Goal: Task Accomplishment & Management: Use online tool/utility

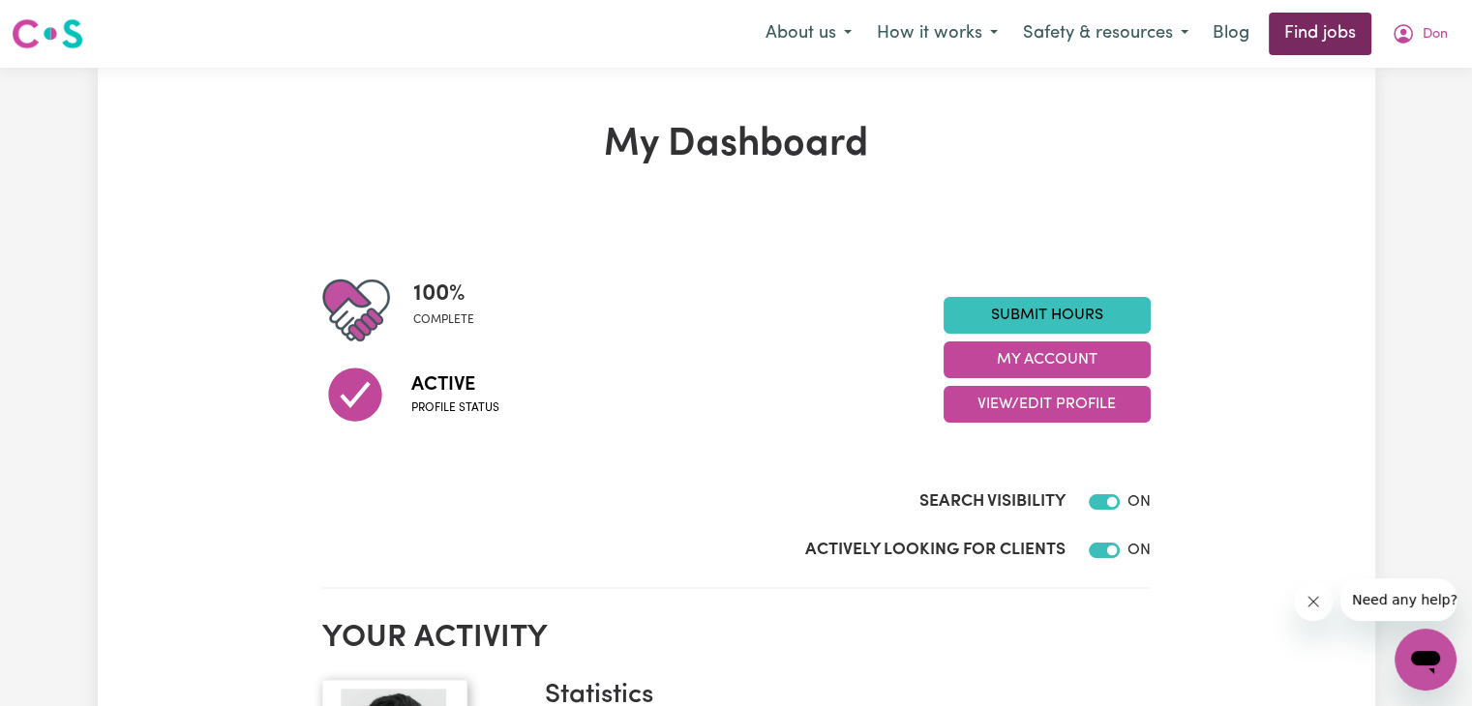
click at [1324, 20] on link "Find jobs" at bounding box center [1320, 34] width 103 height 43
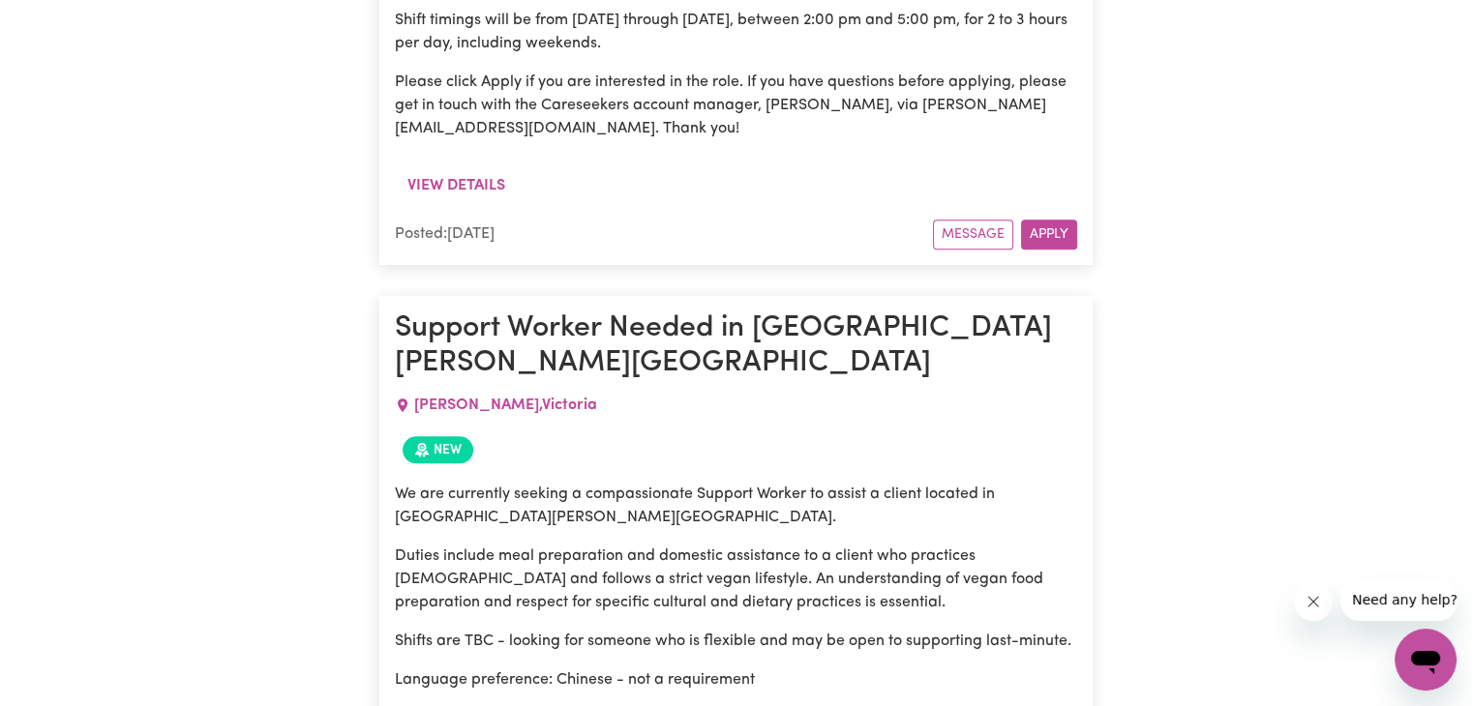
scroll to position [1951, 0]
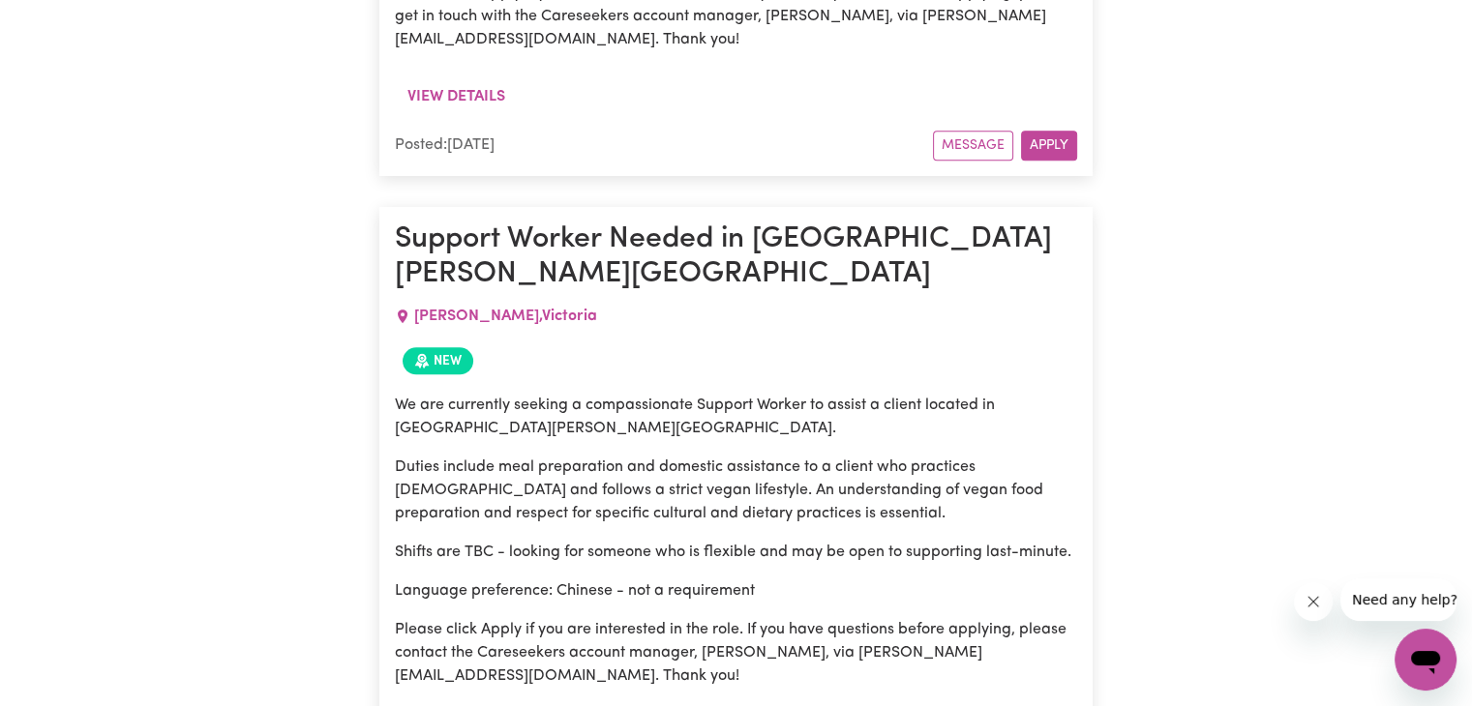
click at [503, 223] on h1 "Support Worker Needed in [GEOGRAPHIC_DATA][PERSON_NAME][GEOGRAPHIC_DATA]" at bounding box center [736, 258] width 682 height 71
click at [454, 347] on span "New" at bounding box center [438, 360] width 71 height 27
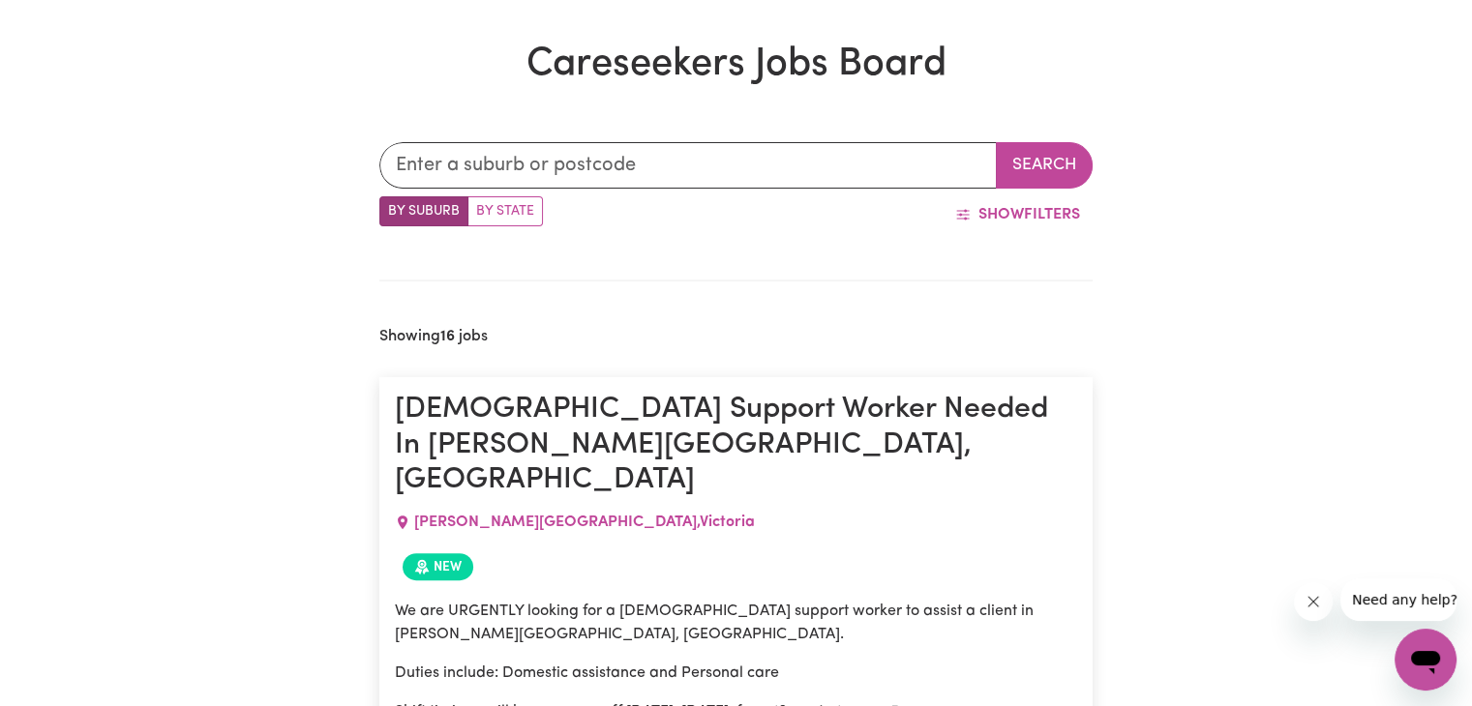
scroll to position [404, 0]
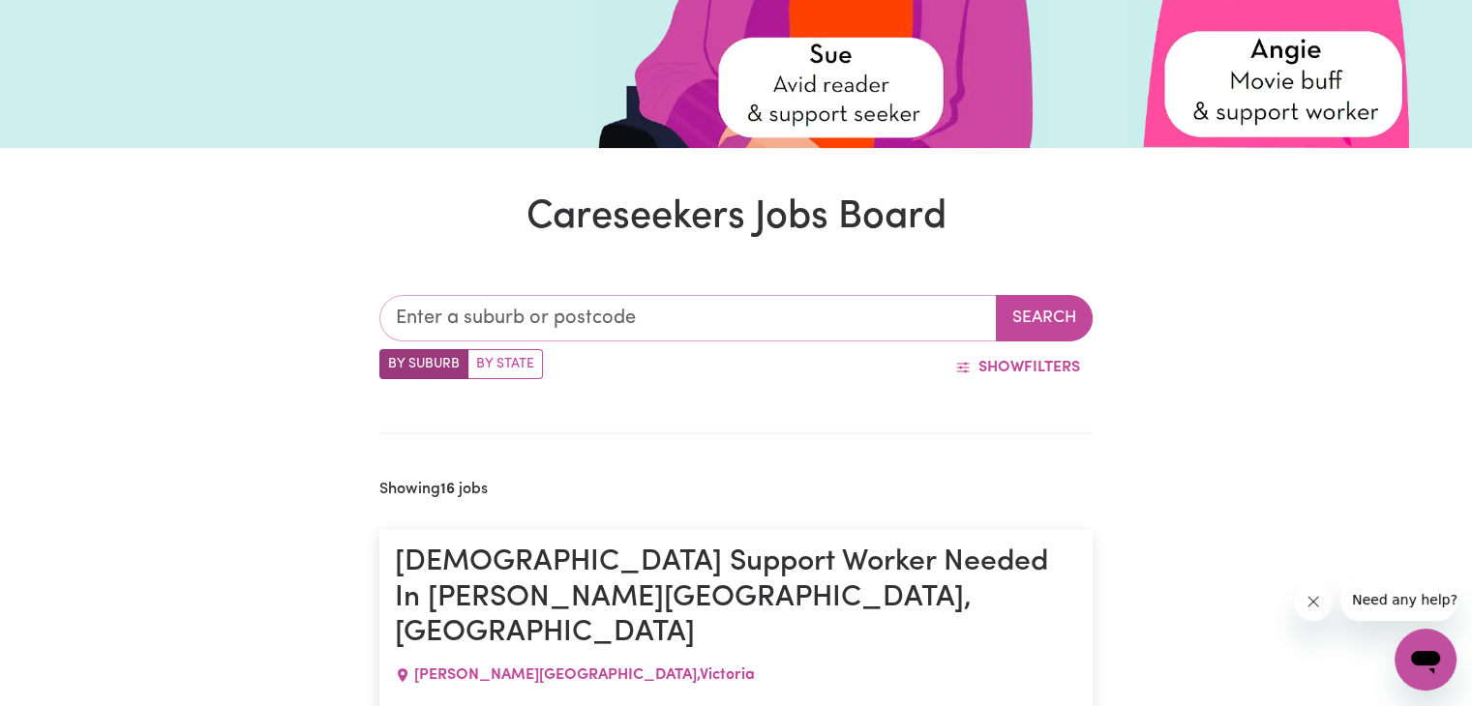
click at [460, 309] on input "text" at bounding box center [687, 318] width 617 height 46
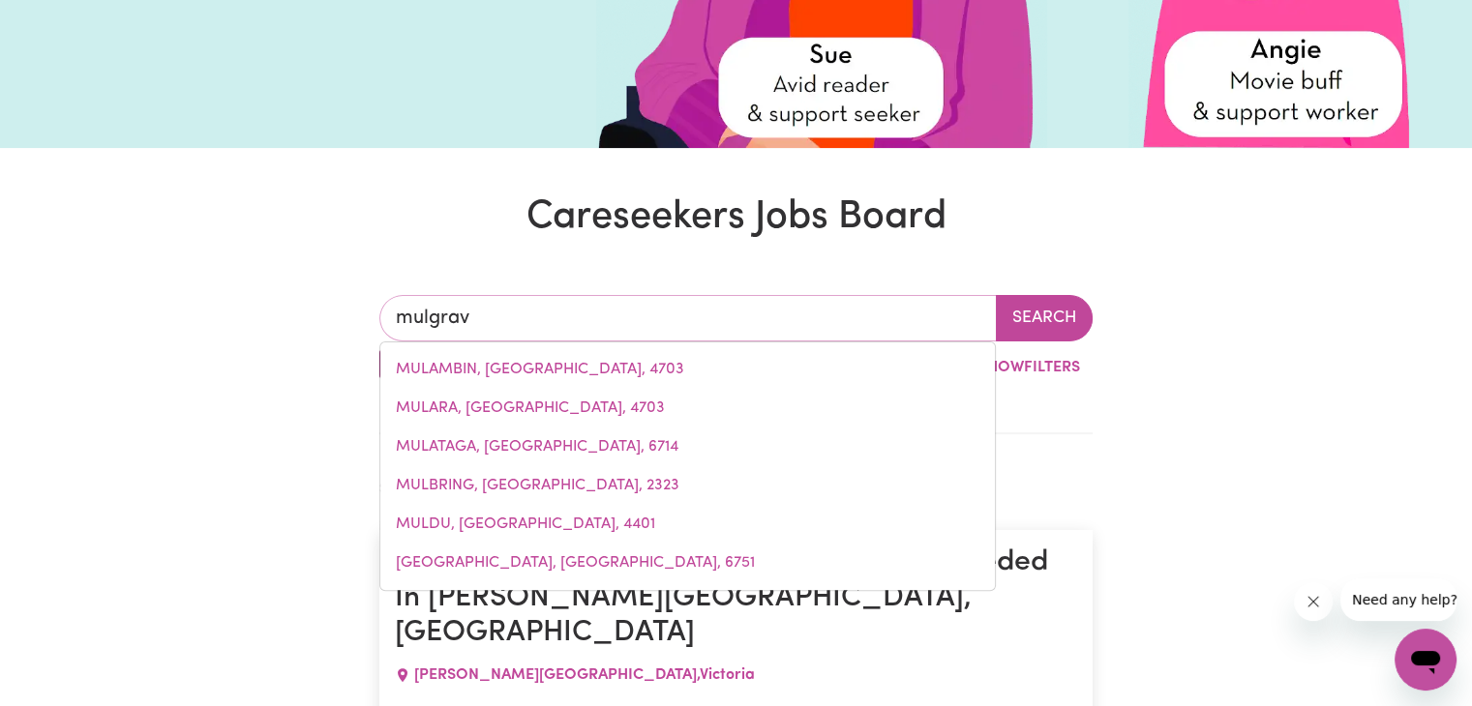
type input "mulgrave"
type input "mulgrave, [GEOGRAPHIC_DATA], 2756"
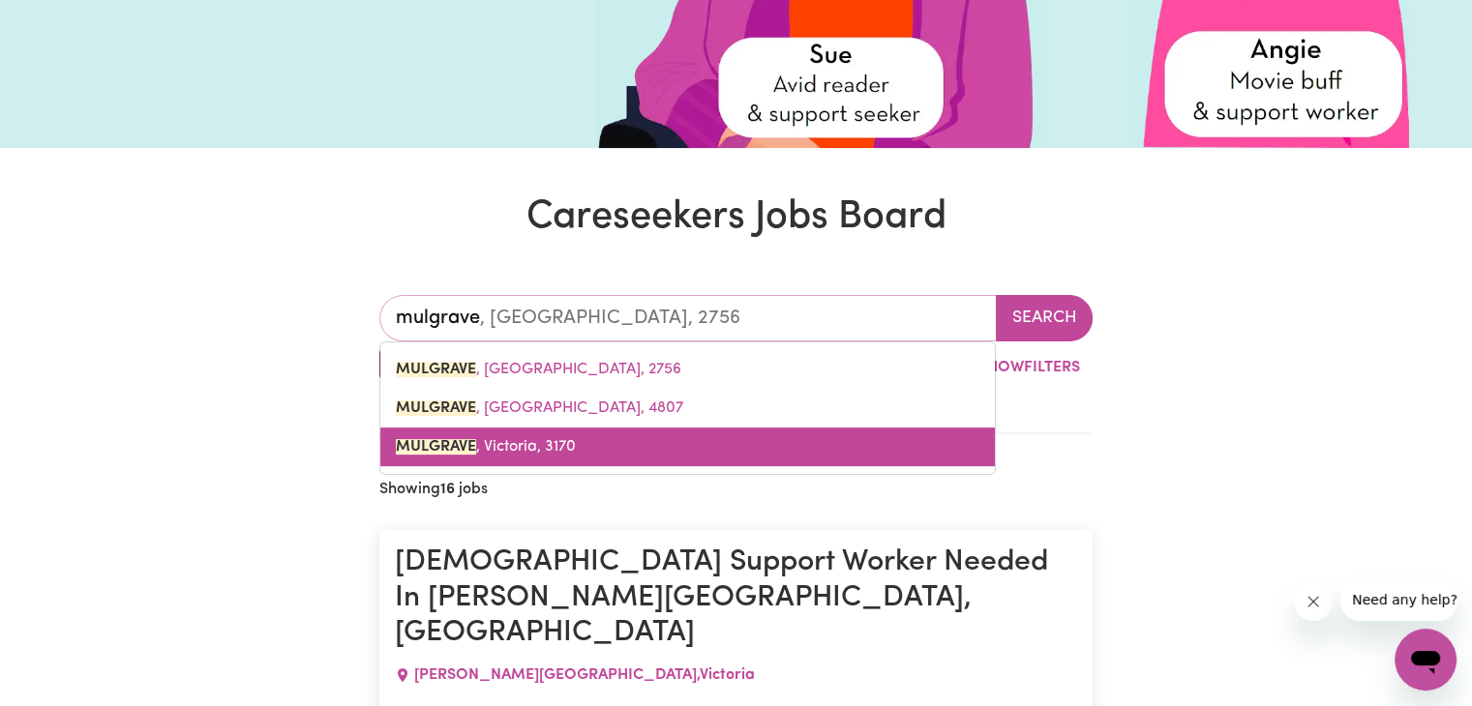
click at [543, 447] on span "MULGRAVE , Victoria, 3170" at bounding box center [486, 446] width 180 height 15
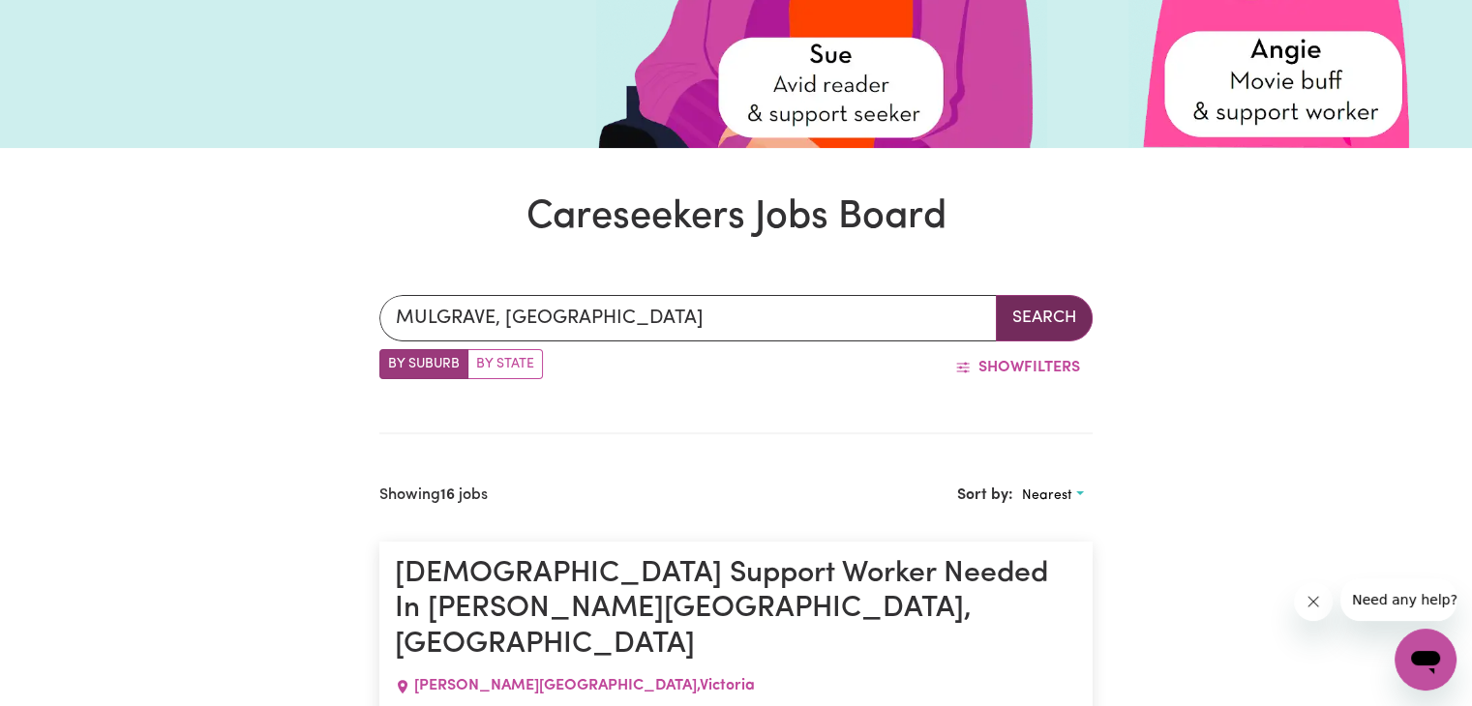
click at [1057, 304] on button "Search" at bounding box center [1044, 318] width 97 height 46
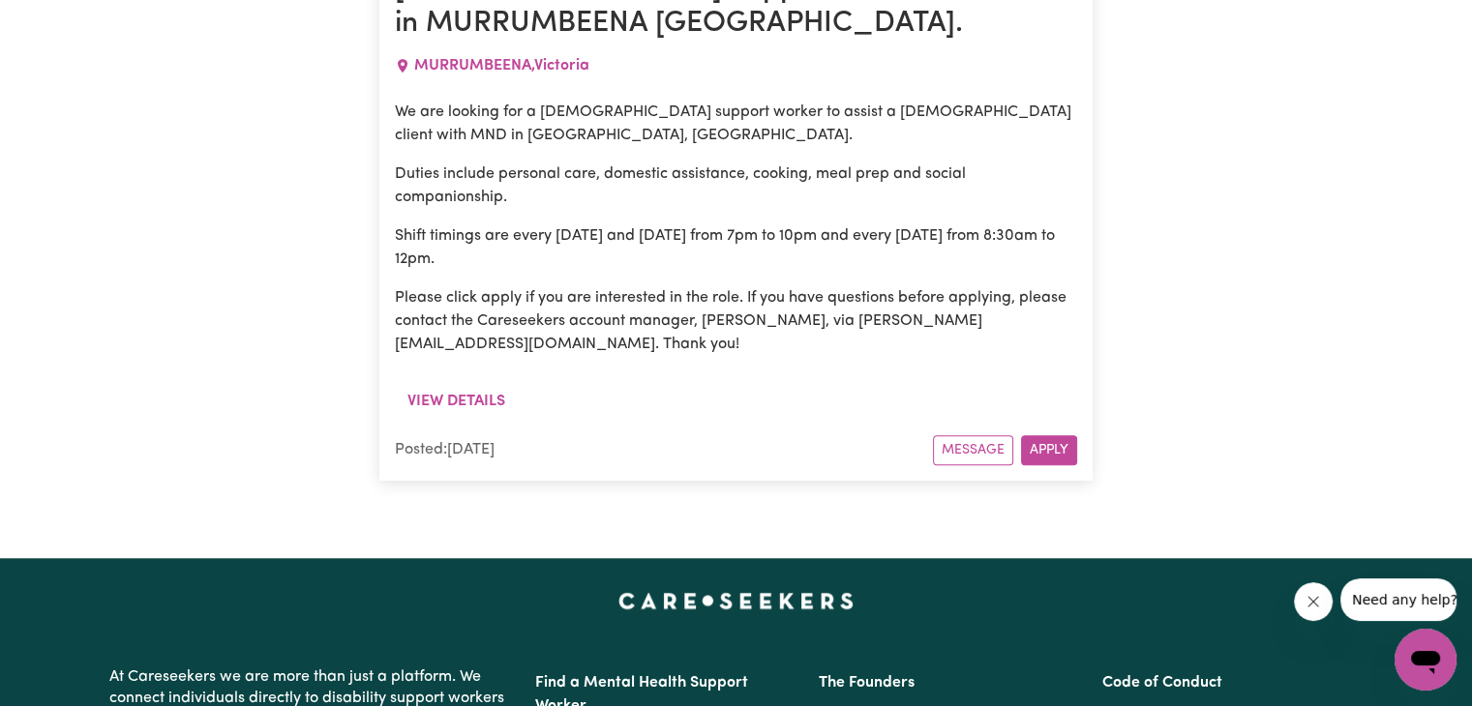
scroll to position [1734, 0]
